Goal: Information Seeking & Learning: Learn about a topic

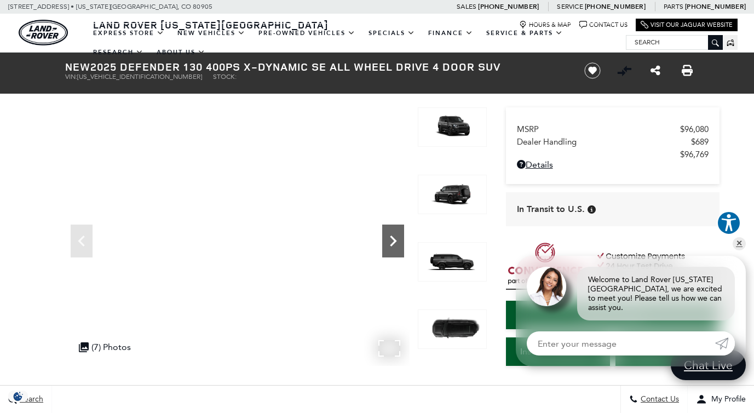
click at [392, 238] on icon "Next" at bounding box center [393, 240] width 7 height 11
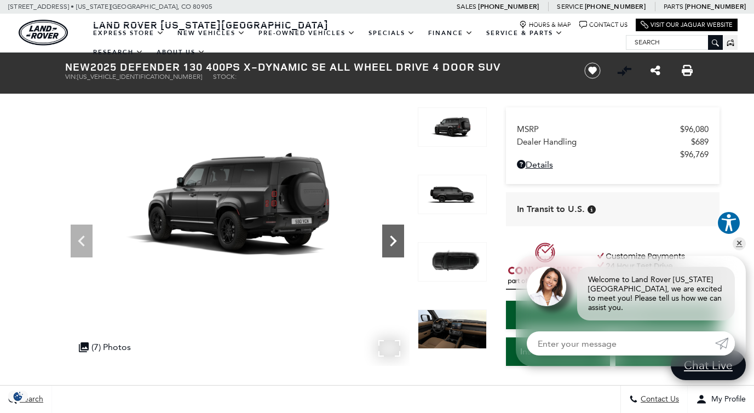
click at [392, 238] on icon "Next" at bounding box center [393, 240] width 7 height 11
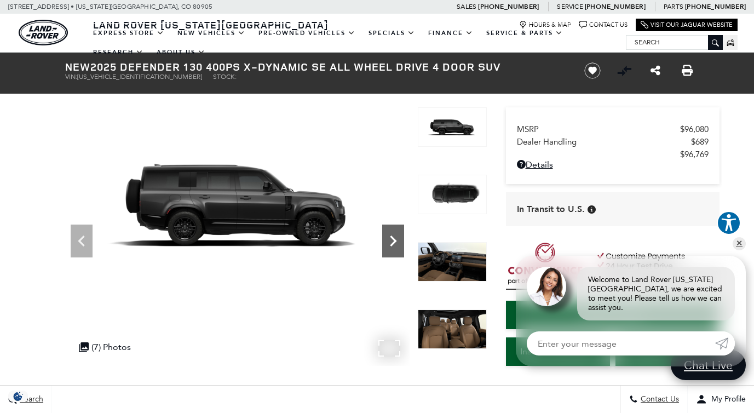
click at [392, 238] on icon "Next" at bounding box center [393, 240] width 7 height 11
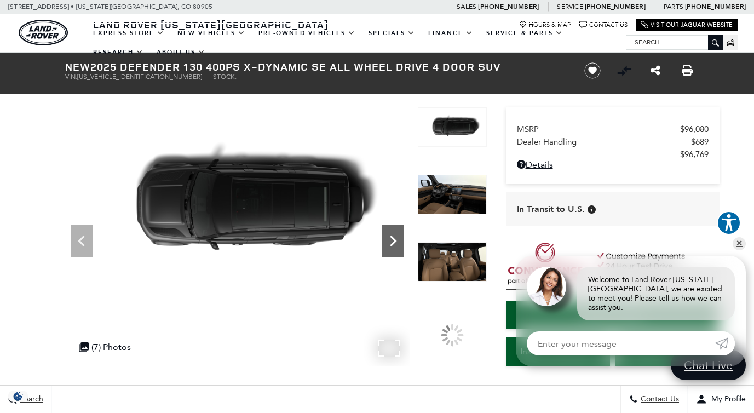
click at [392, 238] on icon "Next" at bounding box center [393, 240] width 7 height 11
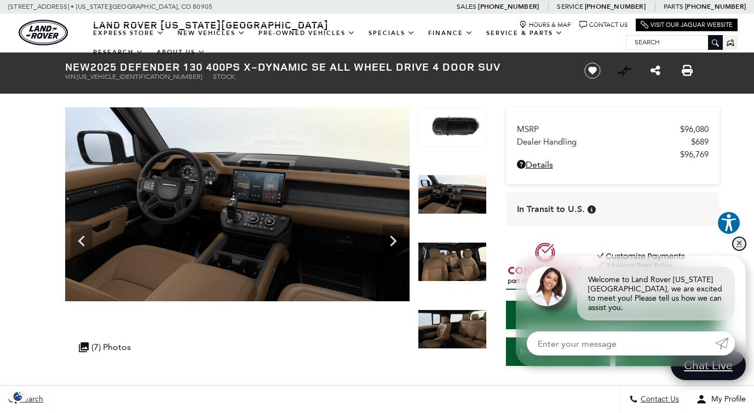
click at [740, 250] on link "✕" at bounding box center [738, 243] width 13 height 13
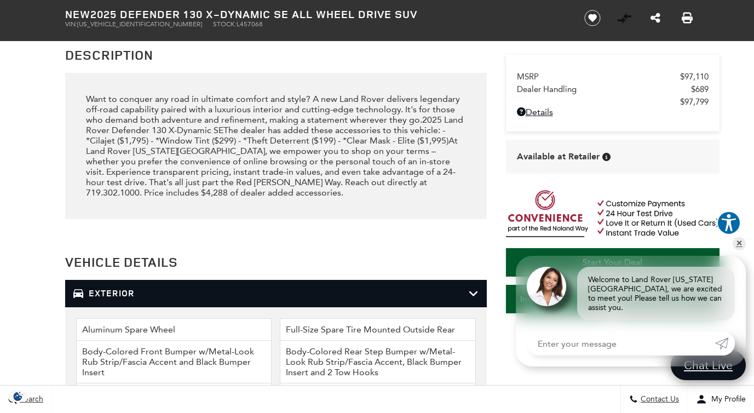
scroll to position [1351, 0]
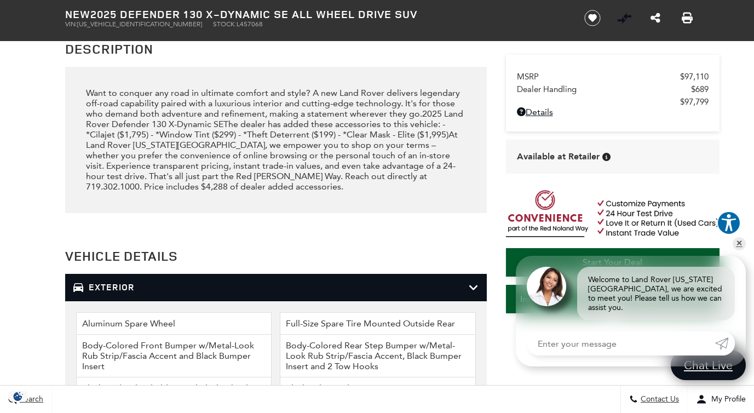
click at [105, 128] on div "Want to conquer any road in ultimate comfort and style? A new Land Rover delive…" at bounding box center [275, 140] width 379 height 104
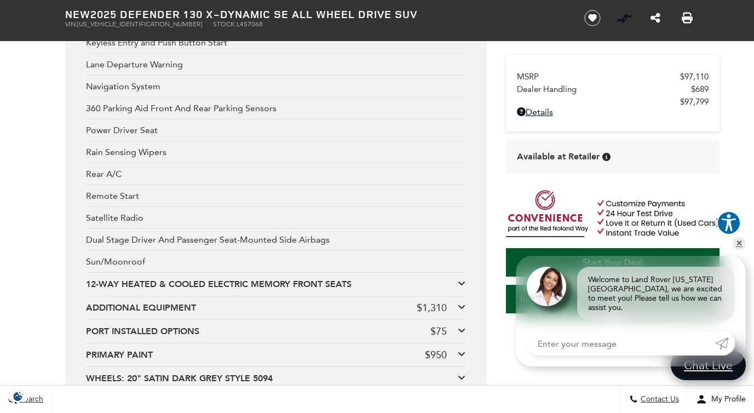
scroll to position [2462, 0]
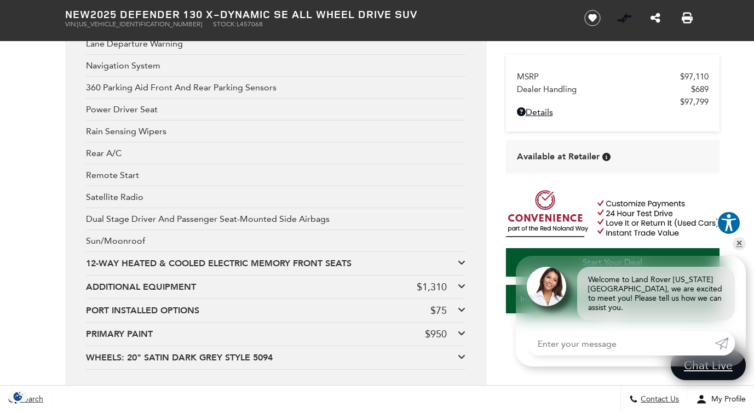
click at [462, 281] on icon at bounding box center [462, 285] width 8 height 9
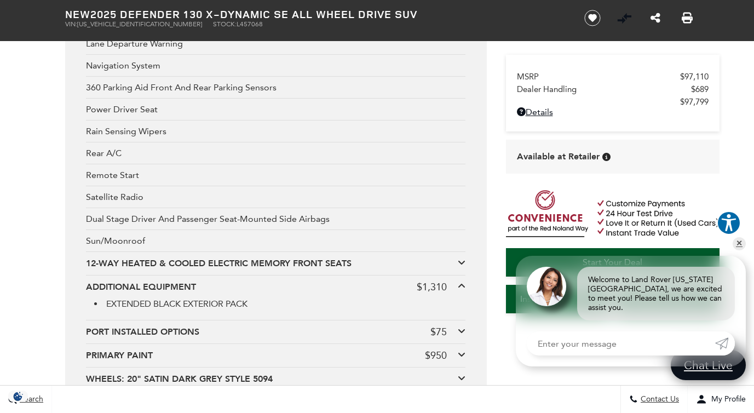
click at [462, 281] on icon at bounding box center [462, 285] width 8 height 9
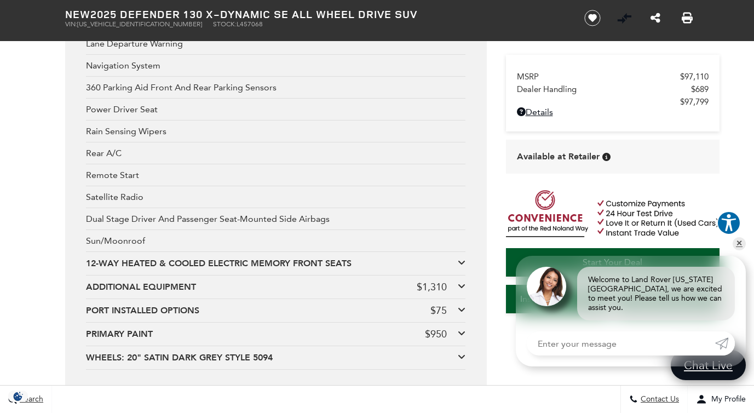
click at [463, 305] on icon at bounding box center [462, 309] width 8 height 9
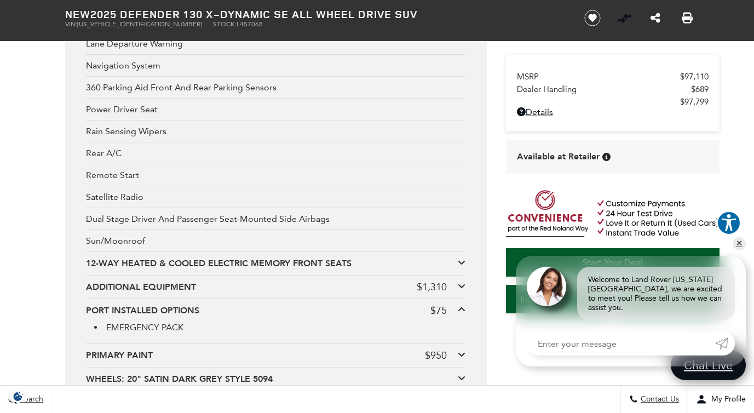
click at [463, 305] on icon at bounding box center [462, 309] width 8 height 9
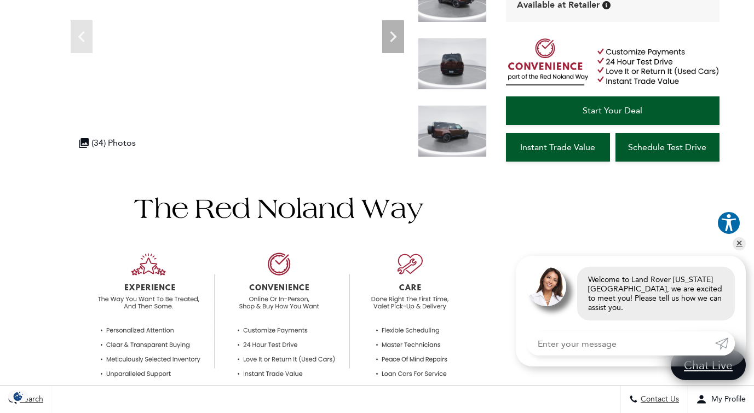
scroll to position [0, 0]
